Goal: Navigation & Orientation: Find specific page/section

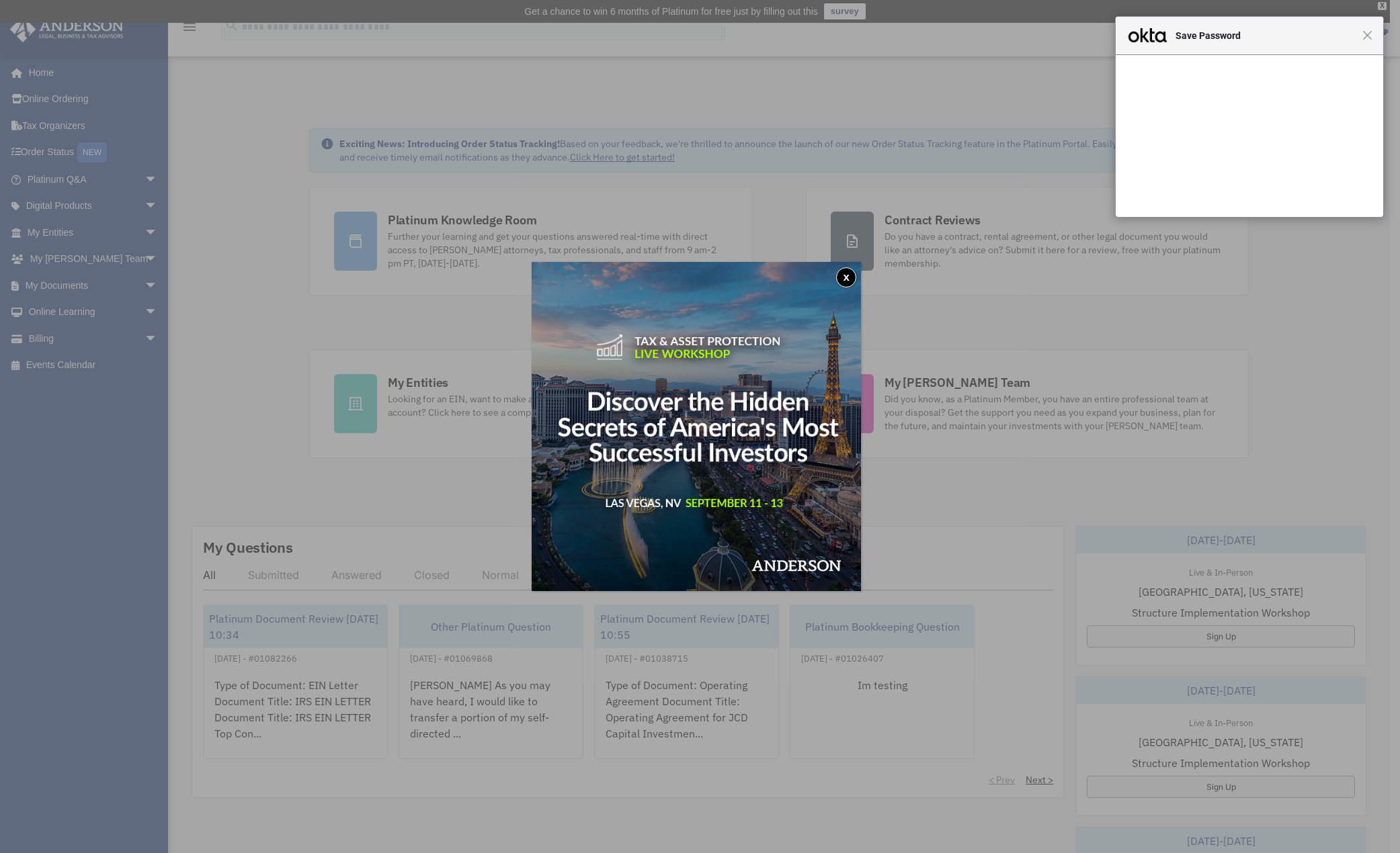
click at [849, 275] on button "x" at bounding box center [846, 277] width 20 height 20
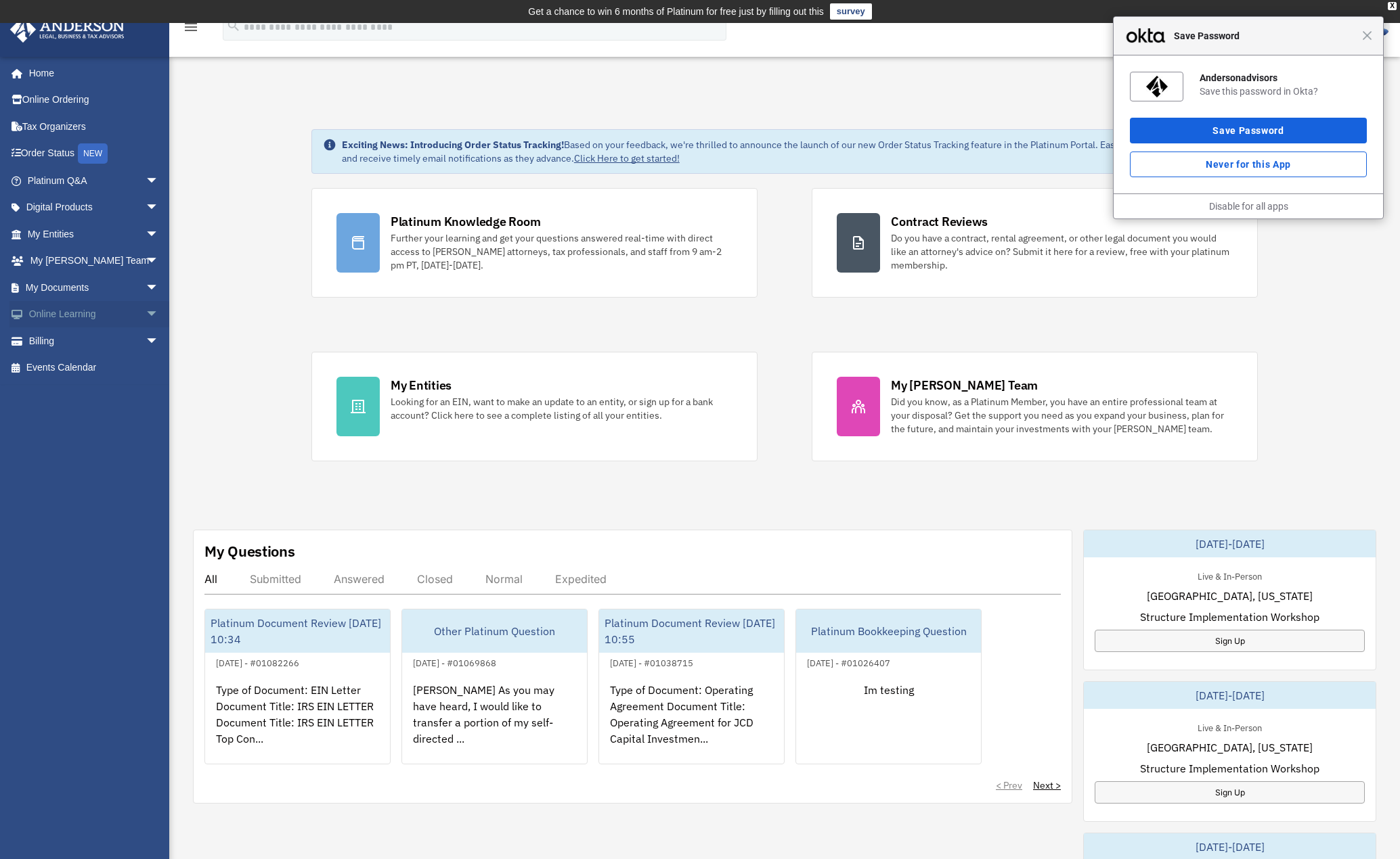
click at [148, 314] on span "arrow_drop_down" at bounding box center [160, 314] width 27 height 27
click at [102, 391] on link "Resources" at bounding box center [99, 395] width 161 height 27
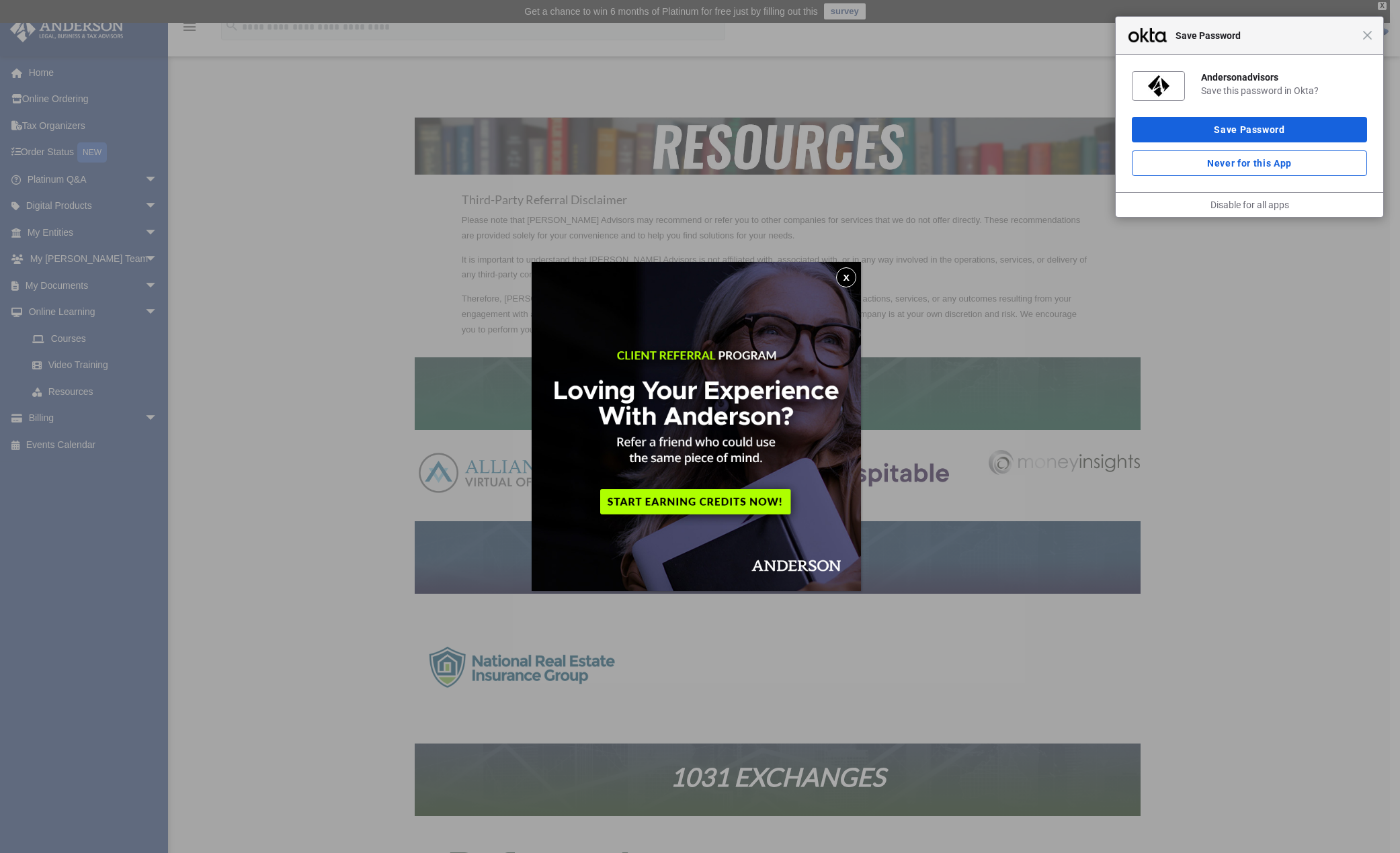
click at [850, 273] on button "x" at bounding box center [846, 277] width 20 height 20
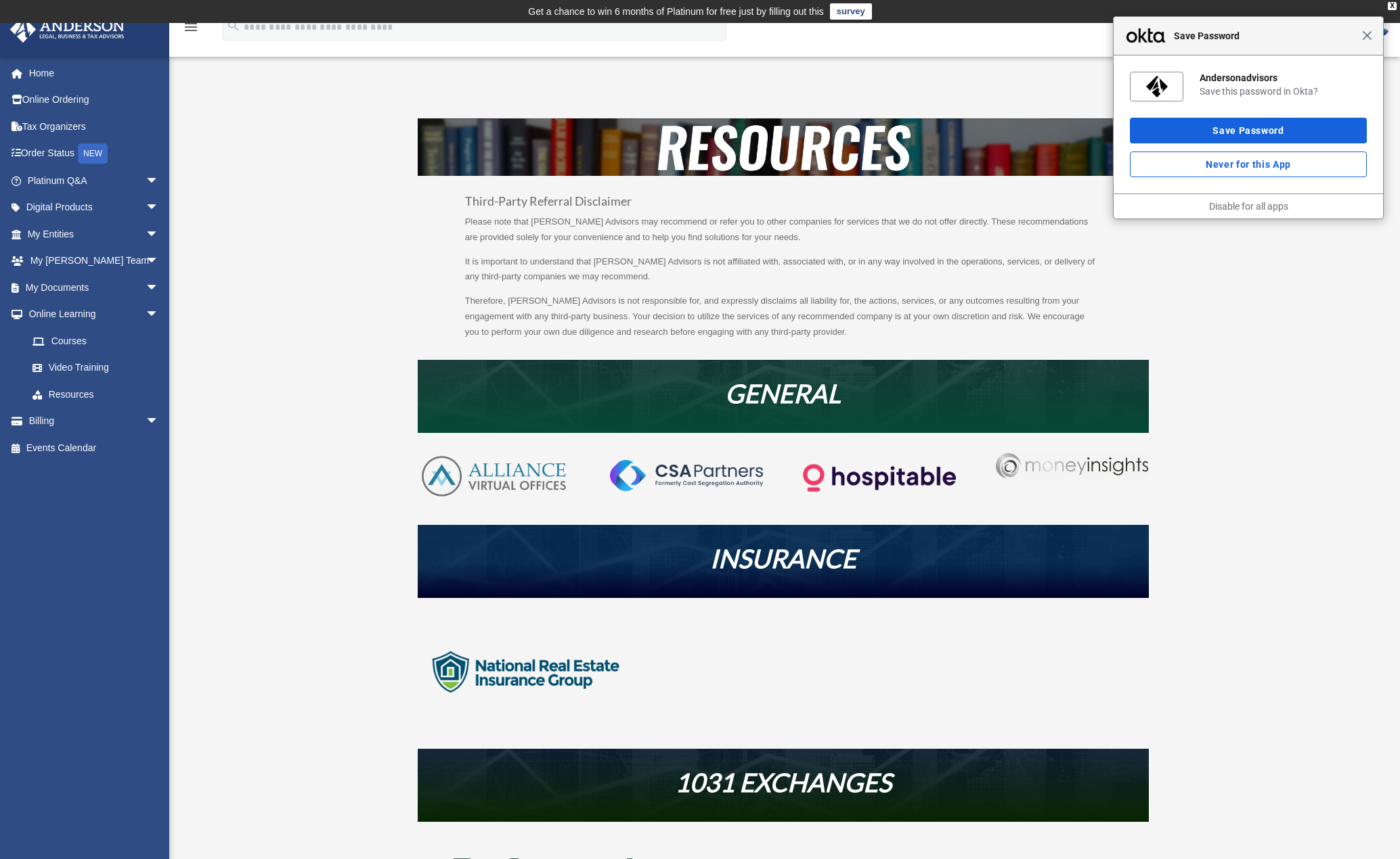
click at [1368, 38] on span "Close" at bounding box center [1367, 35] width 10 height 10
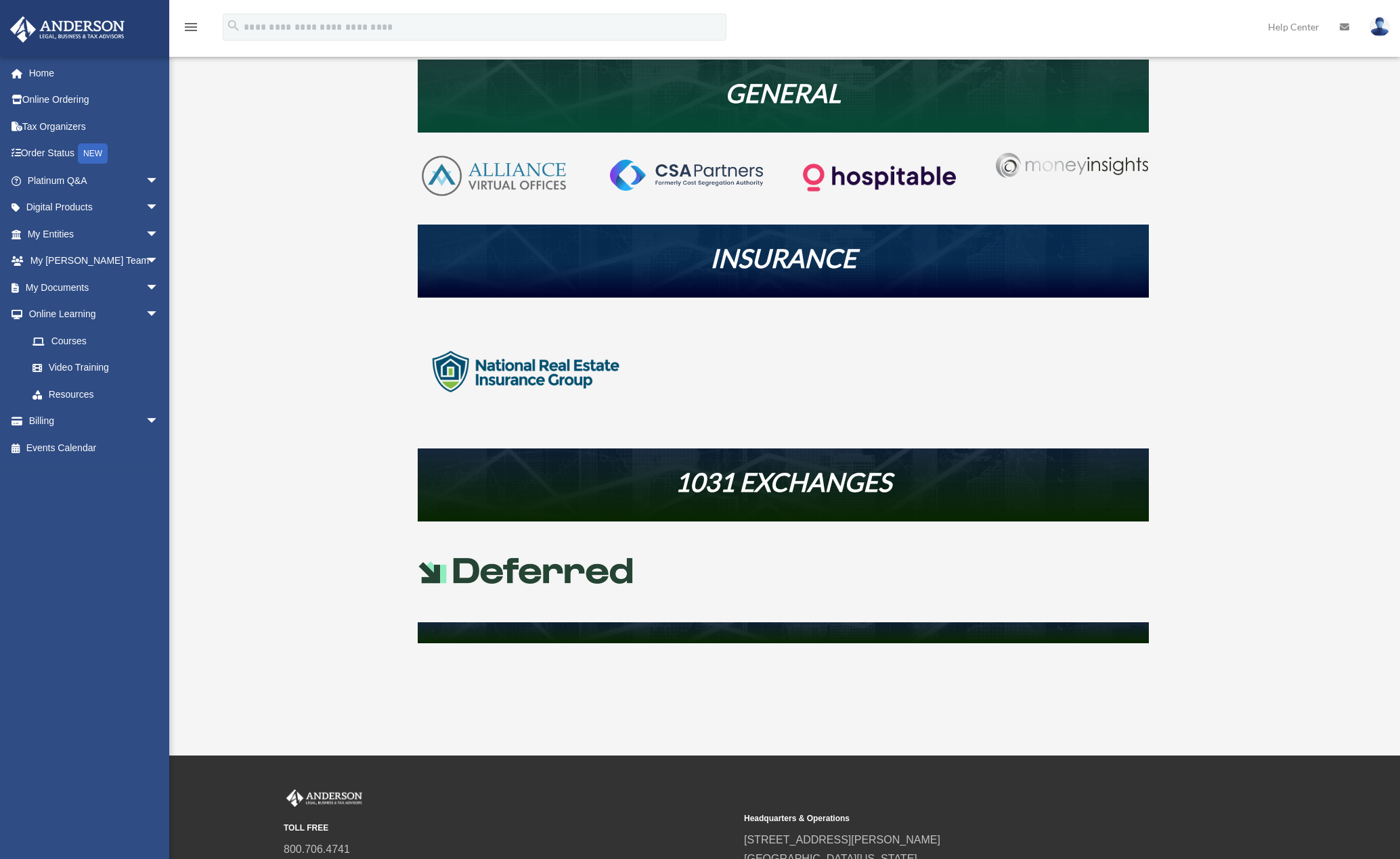
scroll to position [338, 0]
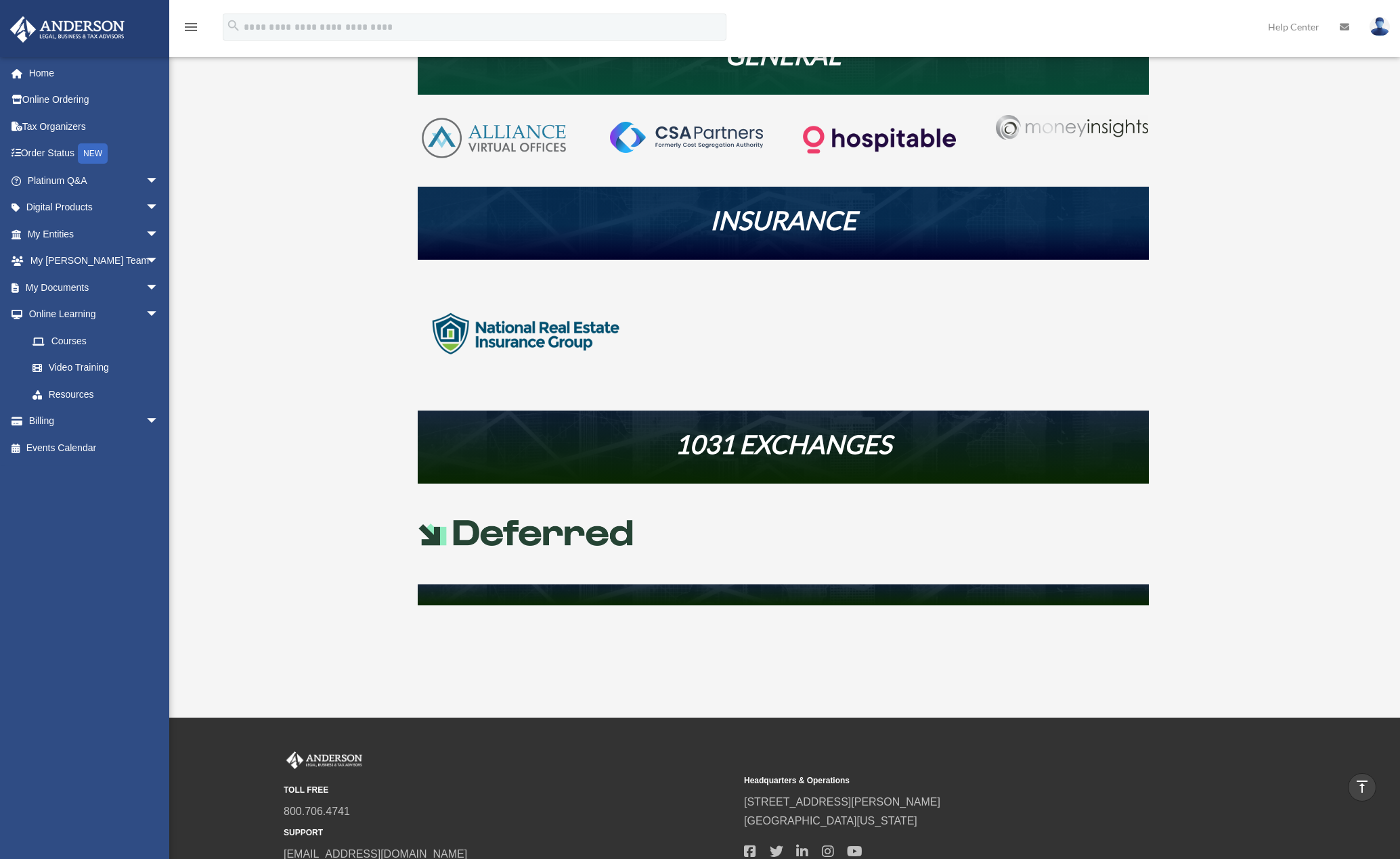
click at [309, 453] on div "Third-Party Referral Disclaimer Please note that Anderson Advisors may recommen…" at bounding box center [783, 213] width 1012 height 866
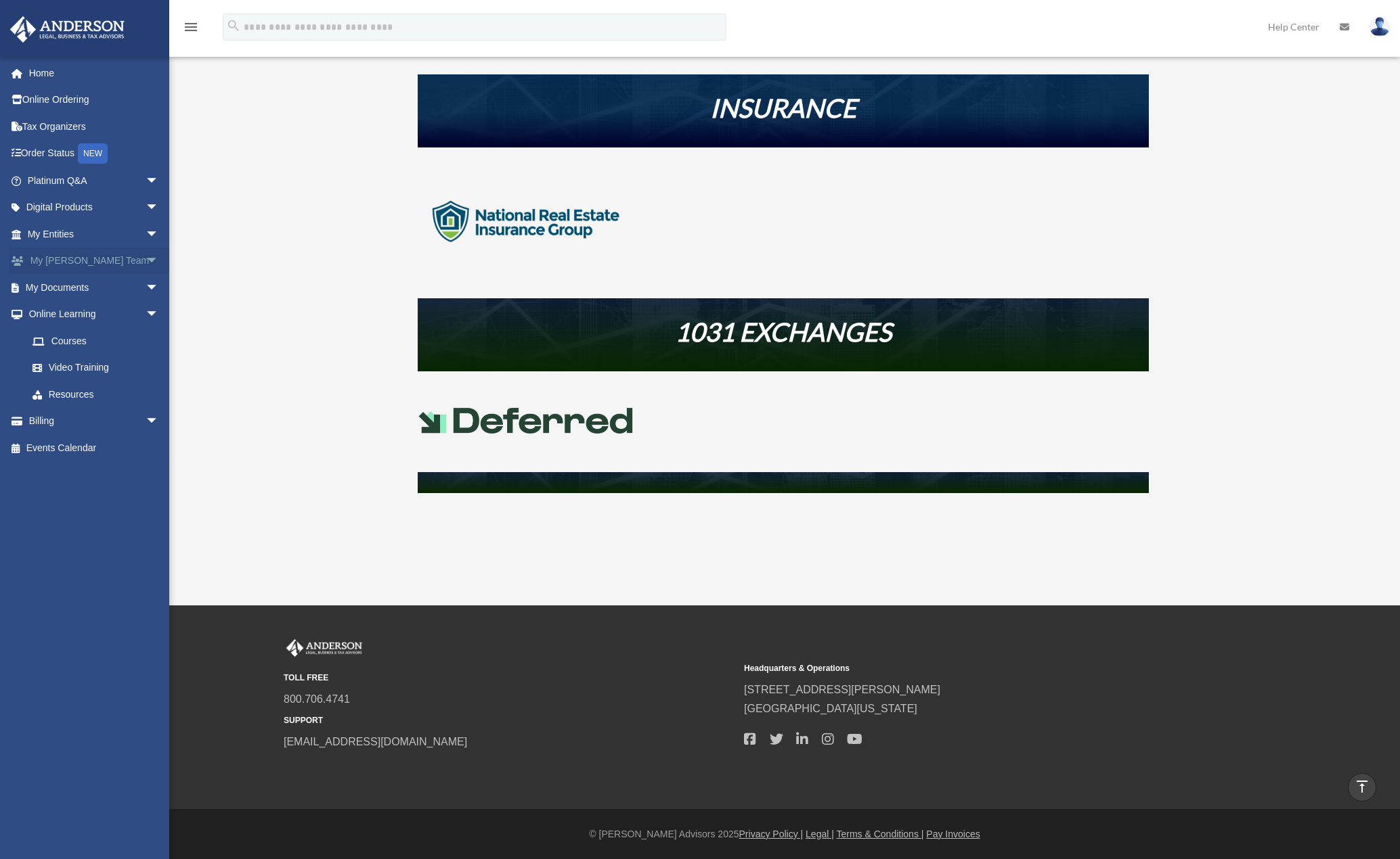
click at [146, 263] on span "arrow_drop_down" at bounding box center [160, 262] width 27 height 27
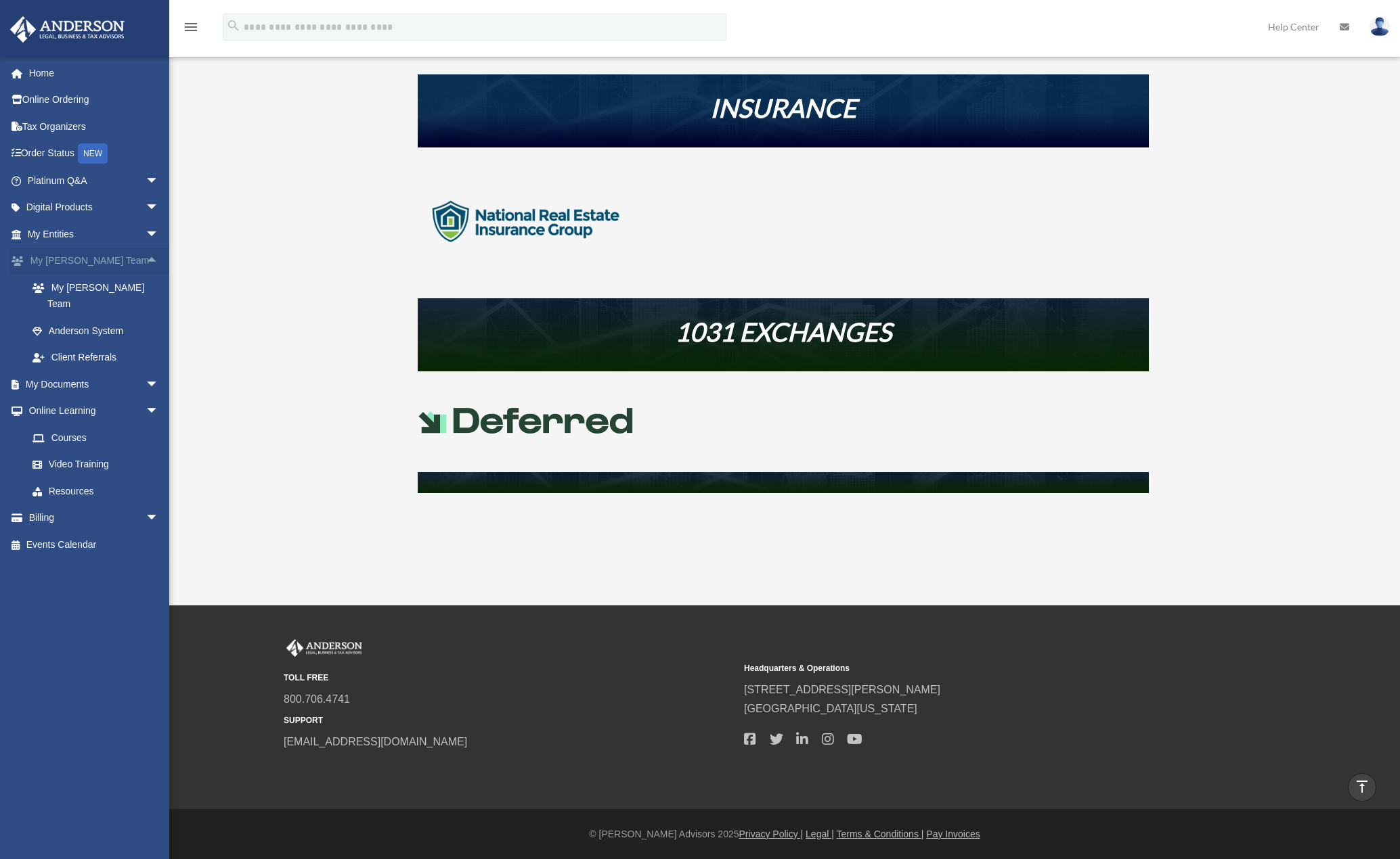
click at [146, 263] on span "arrow_drop_up" at bounding box center [160, 262] width 27 height 27
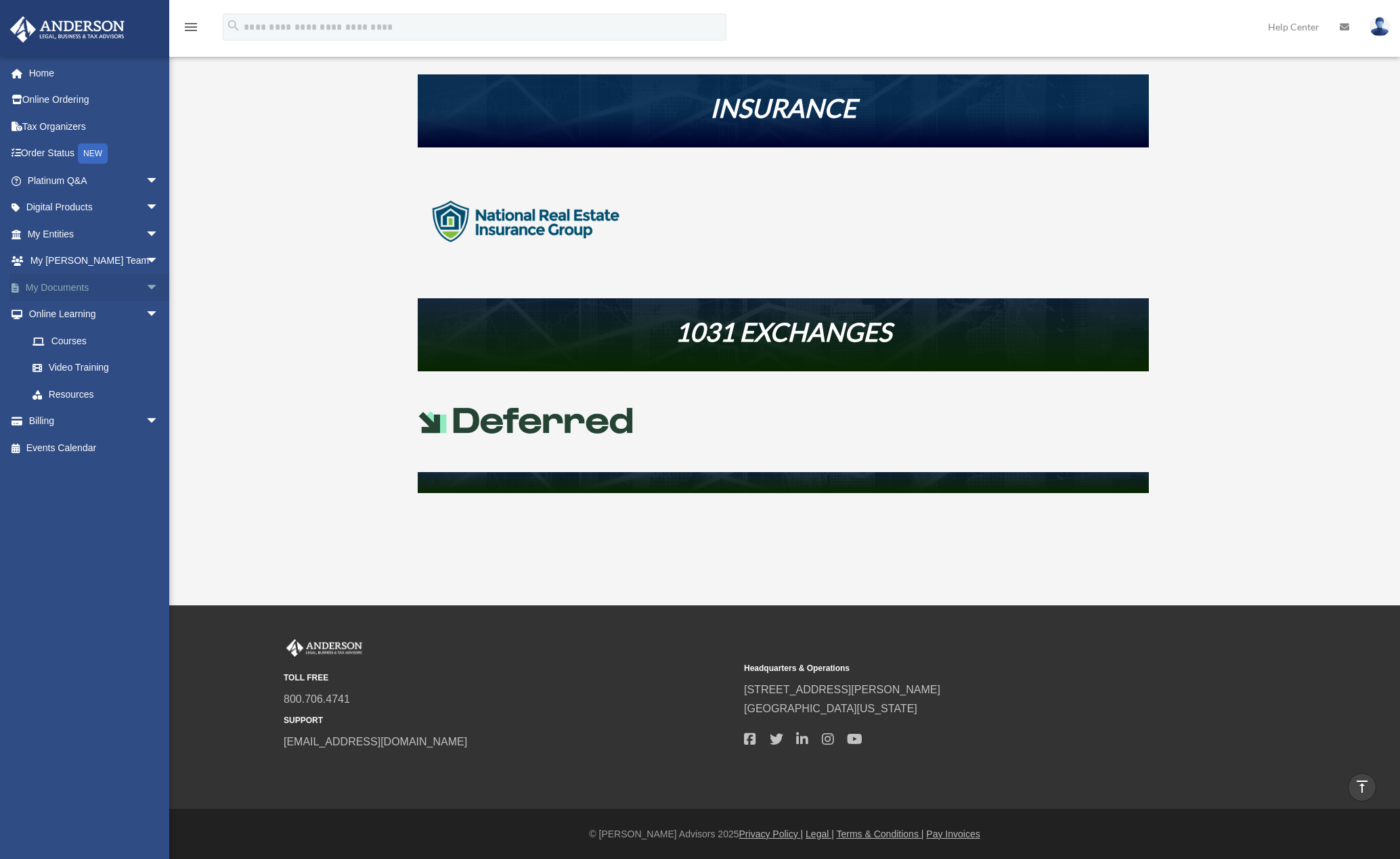
click at [146, 291] on span "arrow_drop_down" at bounding box center [160, 288] width 27 height 27
click at [146, 291] on span "arrow_drop_up" at bounding box center [160, 288] width 27 height 27
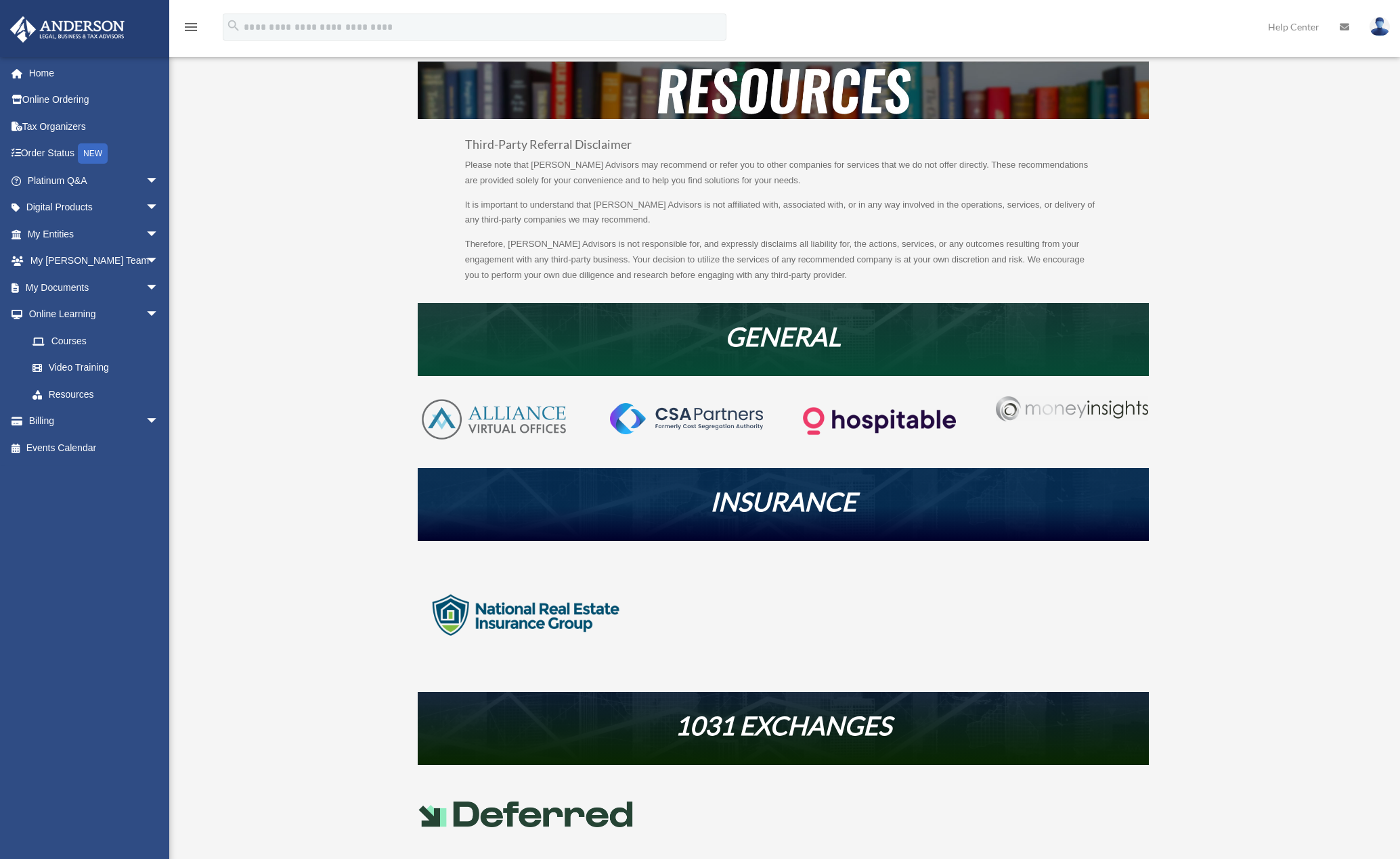
scroll to position [0, 0]
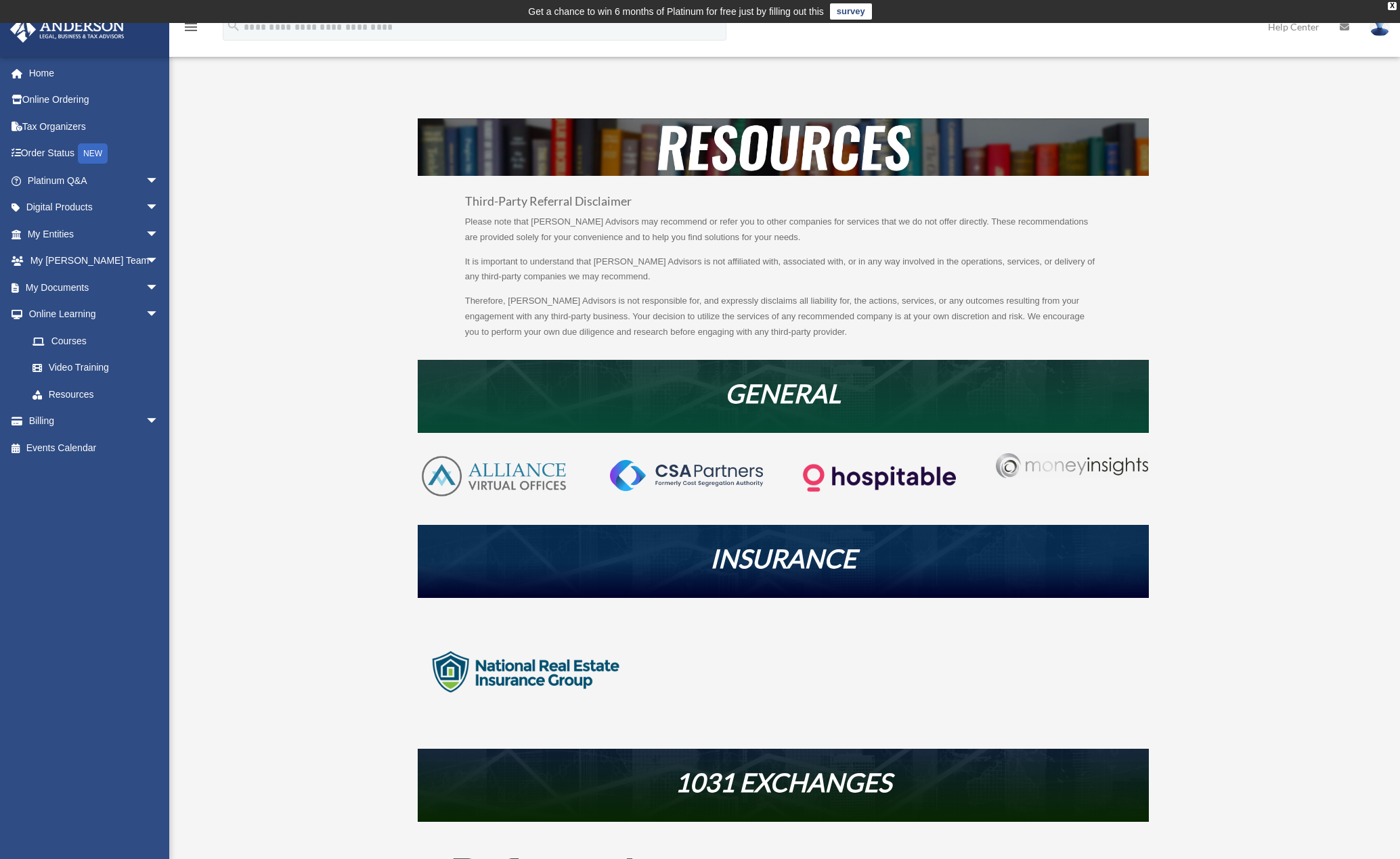
click at [251, 481] on div "Resources bob.apples@andersonadvisors.com Sign Out bob.apples@andersonadvisors.…" at bounding box center [700, 540] width 1400 height 922
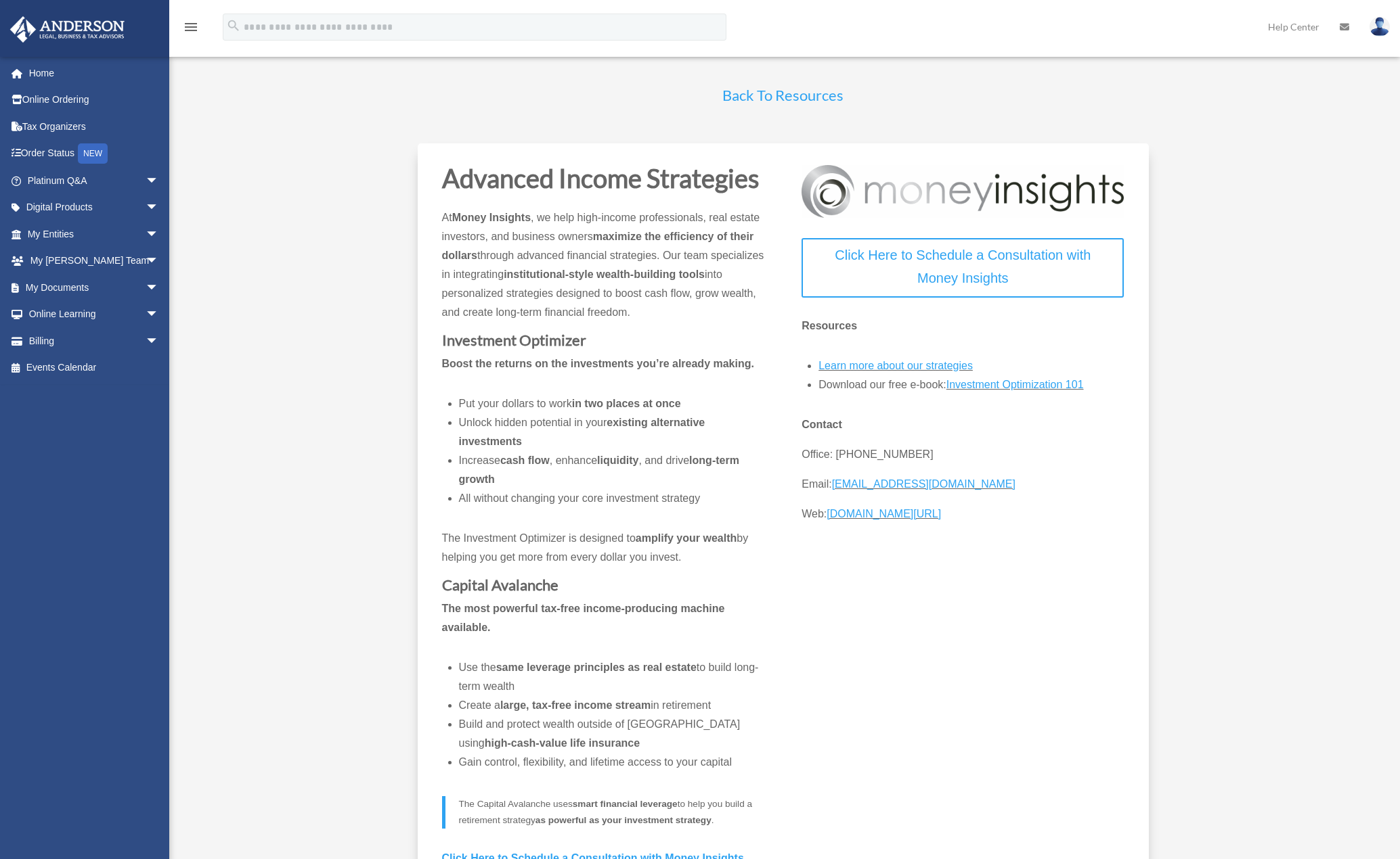
scroll to position [68, 0]
